Goal: Task Accomplishment & Management: Manage account settings

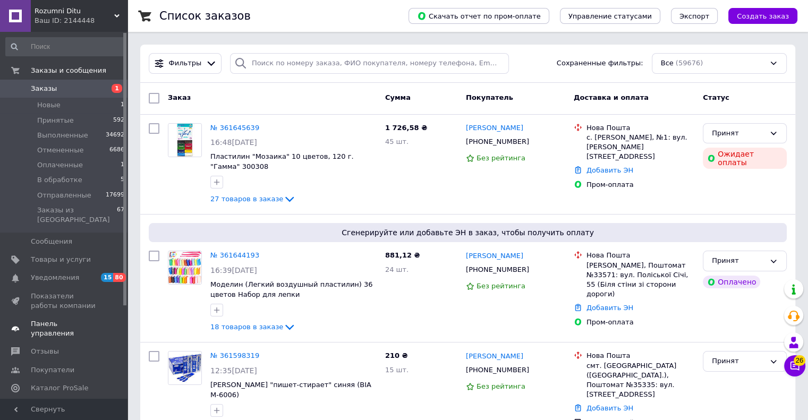
click at [79, 319] on span "Панель управления" at bounding box center [64, 328] width 67 height 19
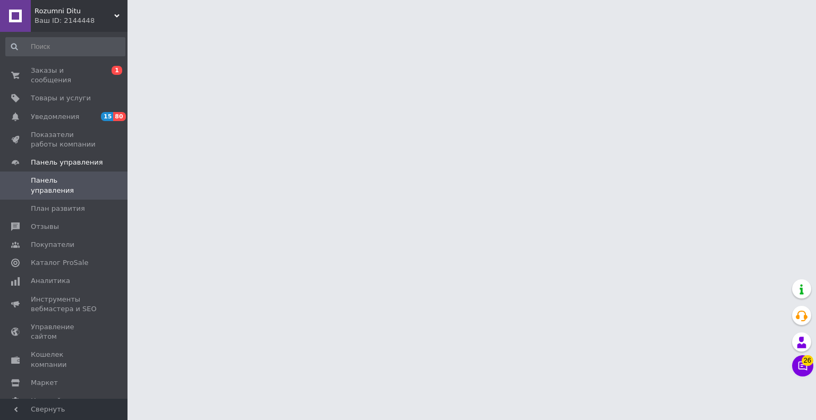
click at [129, 27] on html "Rozumni Ditu Ваш ID: 2144448 Сайт Rozumni Ditu Кабинет покупателя Проверить сос…" at bounding box center [408, 13] width 816 height 27
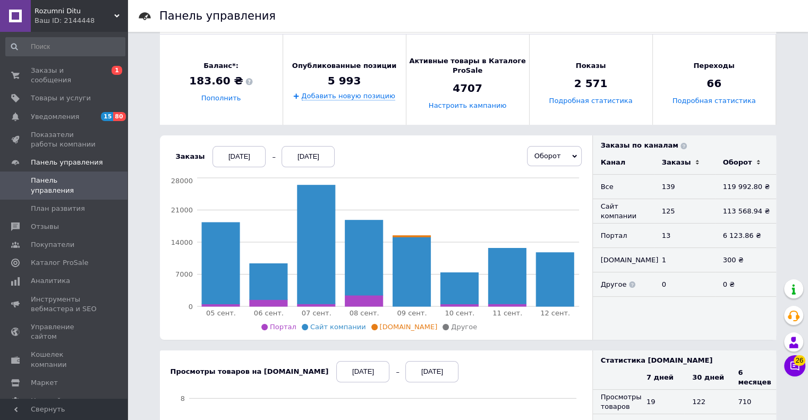
scroll to position [159, 0]
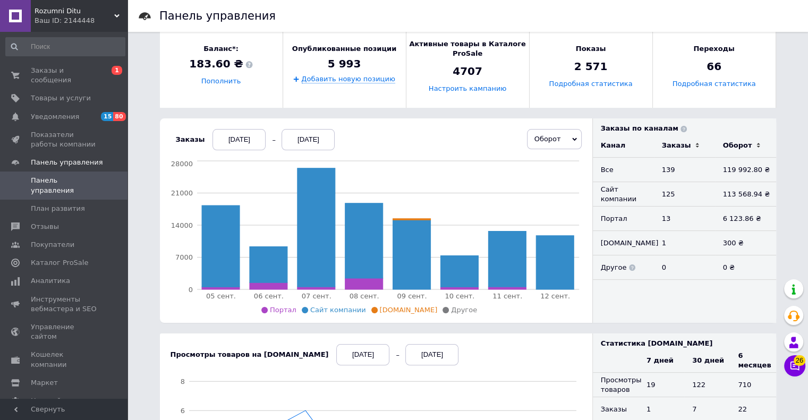
click at [523, 328] on div "Панель управления Новые заказы 1 Посмотреть заказы Доход за сегодня 1 341,98 ₴ …" at bounding box center [467, 374] width 637 height 983
click at [138, 151] on div "Панель управления Новые заказы 1 Посмотреть заказы Доход за сегодня 1 341,98 ₴ …" at bounding box center [467, 359] width 680 height 1036
click at [54, 75] on link "Заказы и сообщения 0 1" at bounding box center [65, 76] width 131 height 28
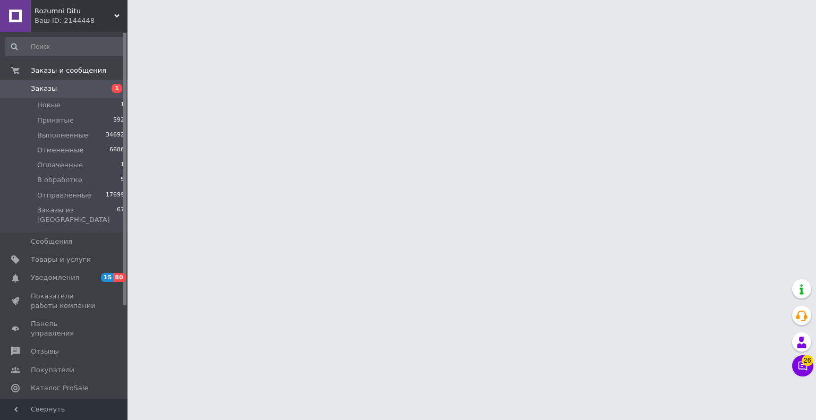
click at [129, 27] on html "Rozumni Ditu Ваш ID: 2144448 Сайт Rozumni Ditu Кабинет покупателя Проверить сос…" at bounding box center [408, 13] width 816 height 27
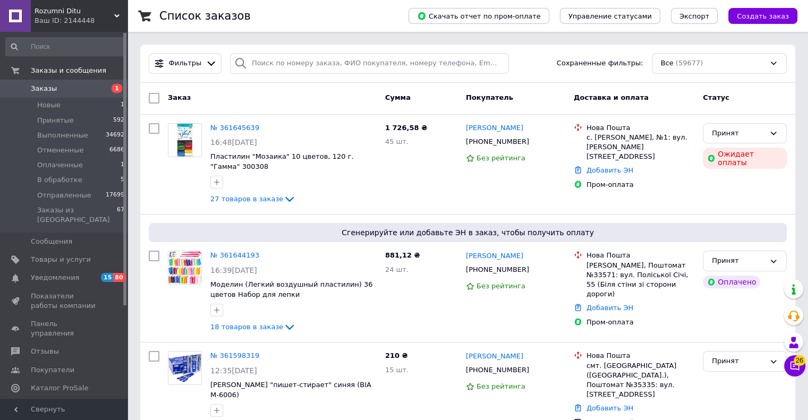
click at [48, 88] on span "Заказы" at bounding box center [44, 89] width 26 height 10
